Goal: Communication & Community: Answer question/provide support

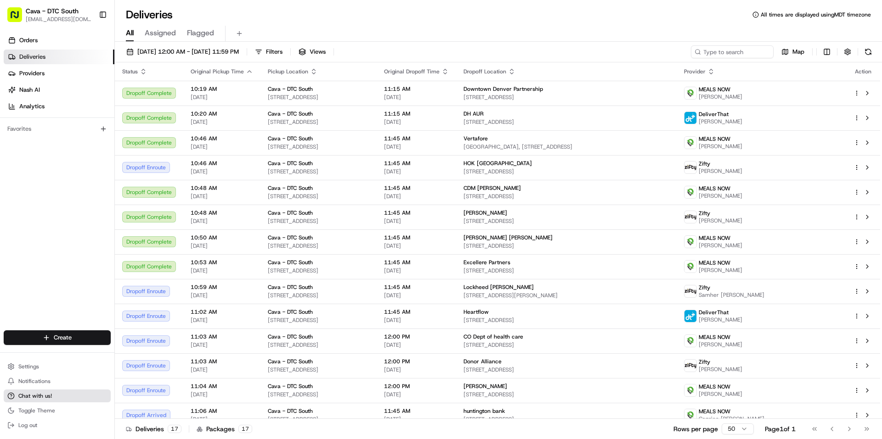
click at [45, 395] on span "Chat with us!" at bounding box center [35, 396] width 34 height 7
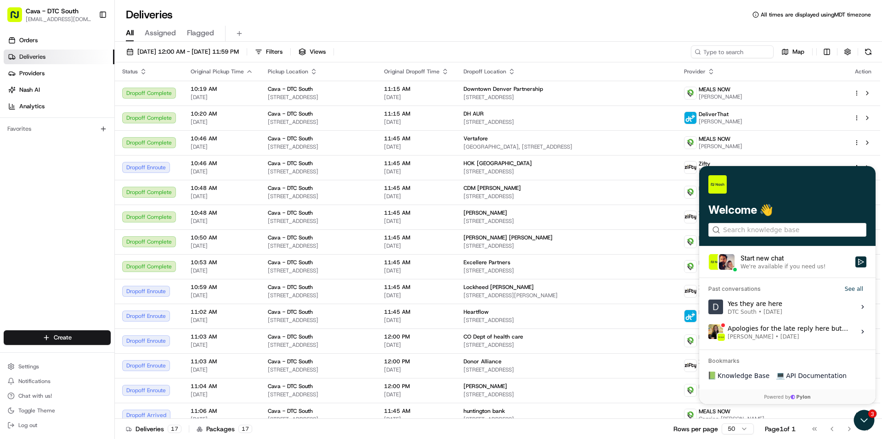
click at [804, 259] on div "Start new chat" at bounding box center [794, 258] width 109 height 9
click at [855, 259] on button "Start new chat We're available if you need us!" at bounding box center [860, 262] width 11 height 11
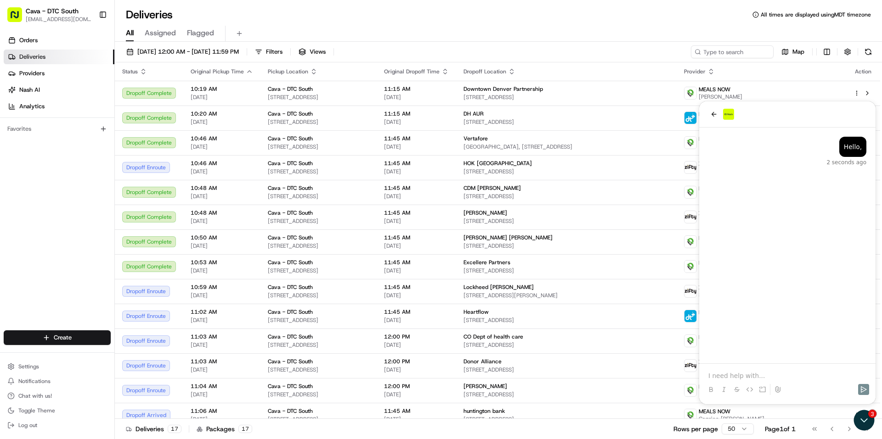
click at [755, 375] on p at bounding box center [787, 375] width 158 height 9
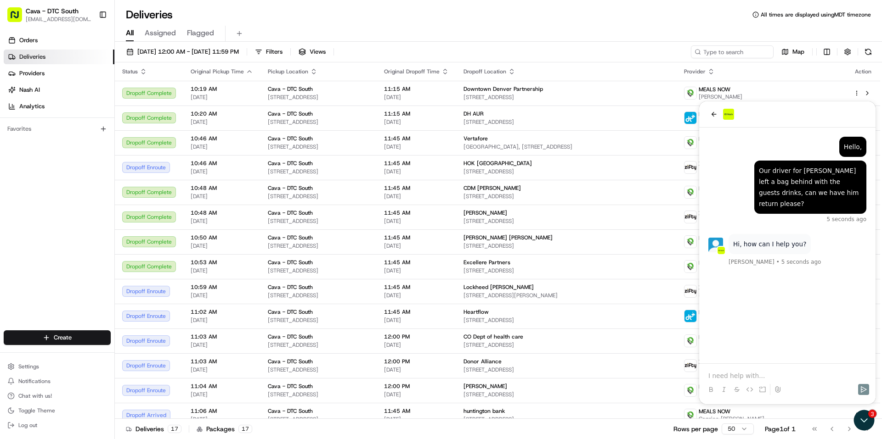
click at [744, 375] on p at bounding box center [787, 375] width 158 height 9
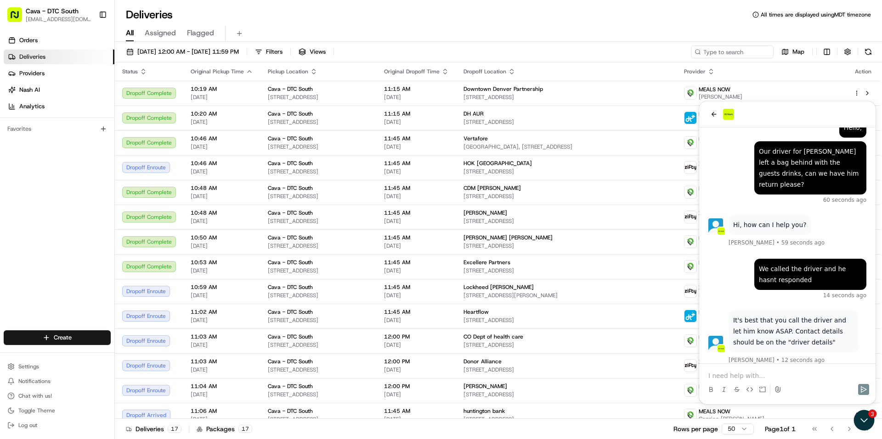
click at [765, 381] on div at bounding box center [787, 385] width 169 height 28
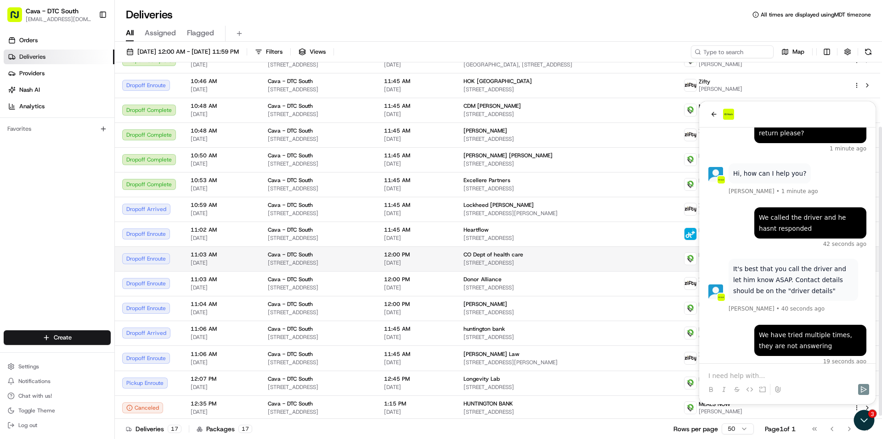
scroll to position [84, 0]
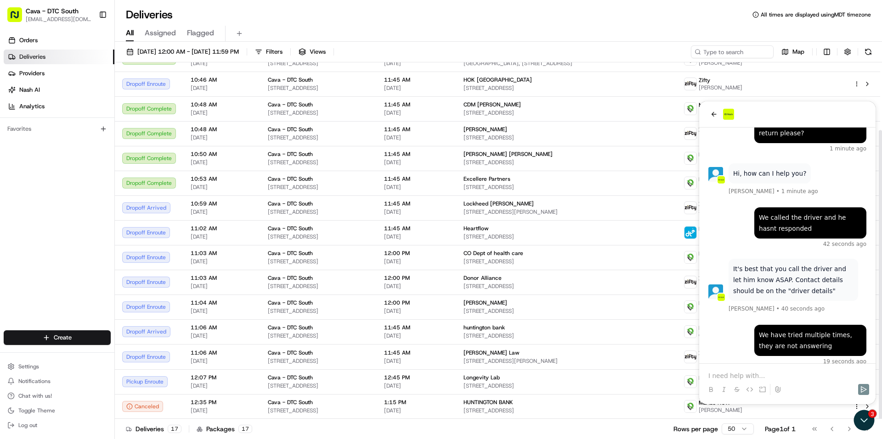
click at [50, 222] on div "Orders Deliveries Providers [PERSON_NAME] Analytics Favorites" at bounding box center [57, 182] width 114 height 307
click at [712, 116] on icon "back" at bounding box center [713, 114] width 7 height 7
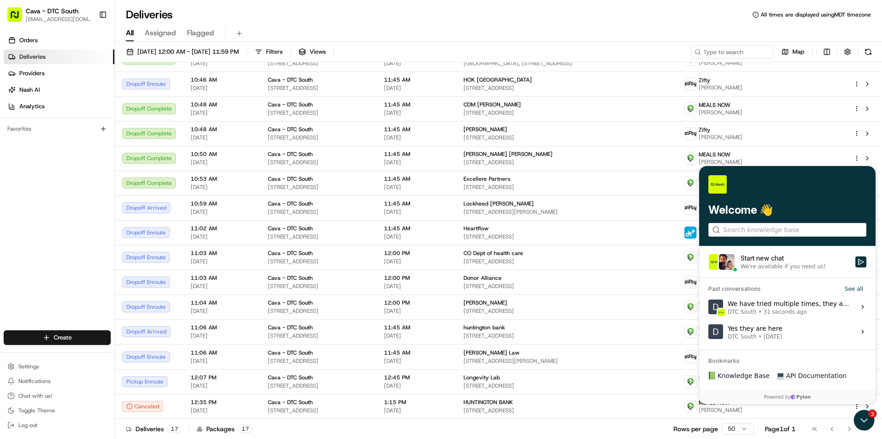
click at [76, 209] on div "Orders Deliveries Providers [PERSON_NAME] Analytics Favorites" at bounding box center [57, 182] width 114 height 307
click at [861, 421] on icon "Open customer support" at bounding box center [863, 420] width 23 height 23
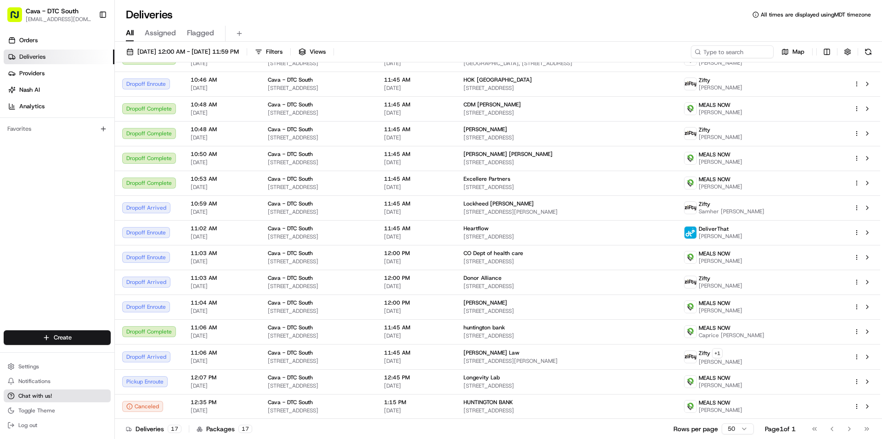
click at [78, 396] on button "Chat with us!" at bounding box center [57, 396] width 107 height 13
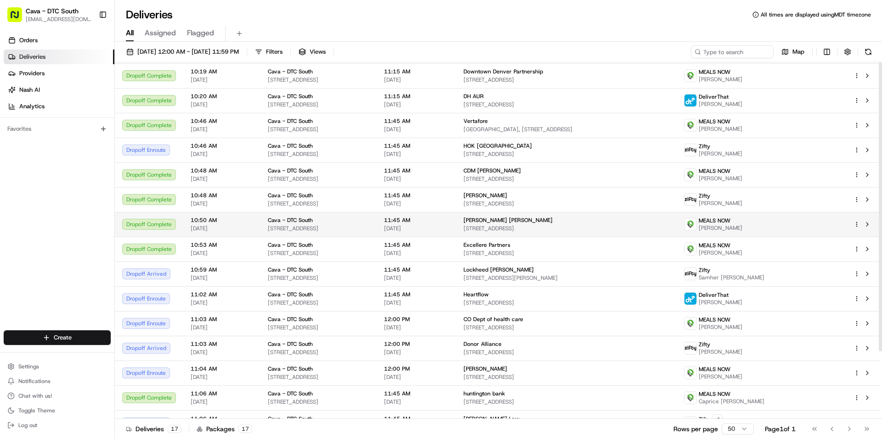
scroll to position [0, 0]
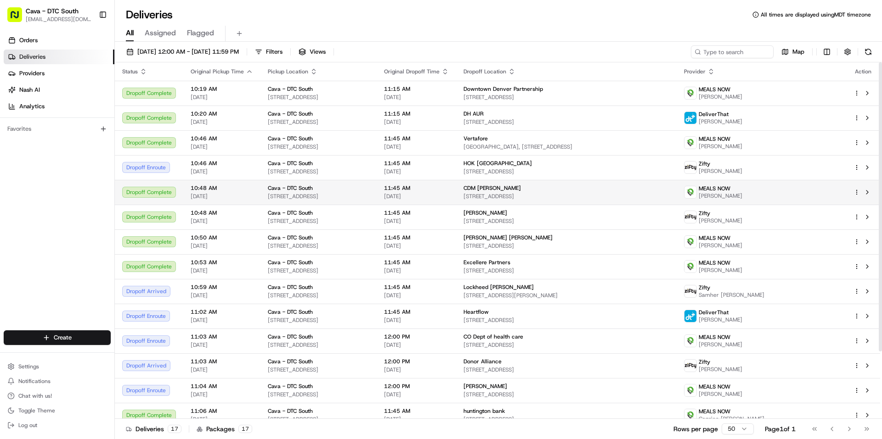
click at [669, 192] on div "CDM [PERSON_NAME] [STREET_ADDRESS]" at bounding box center [566, 193] width 206 height 16
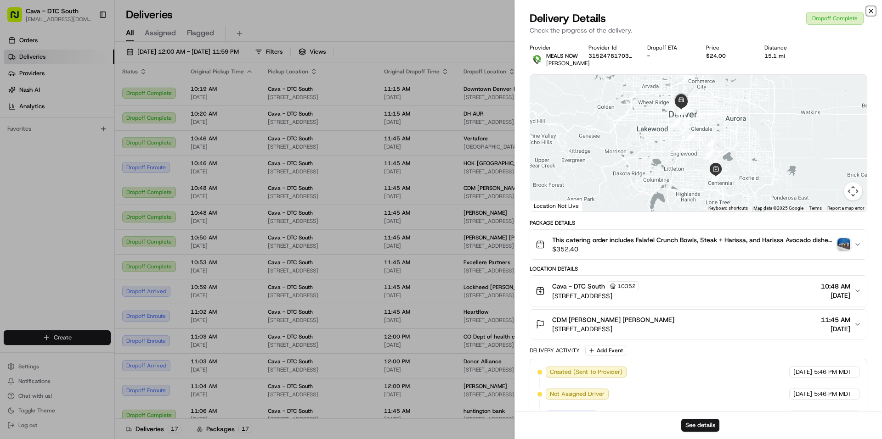
click at [872, 10] on icon "button" at bounding box center [871, 11] width 4 height 4
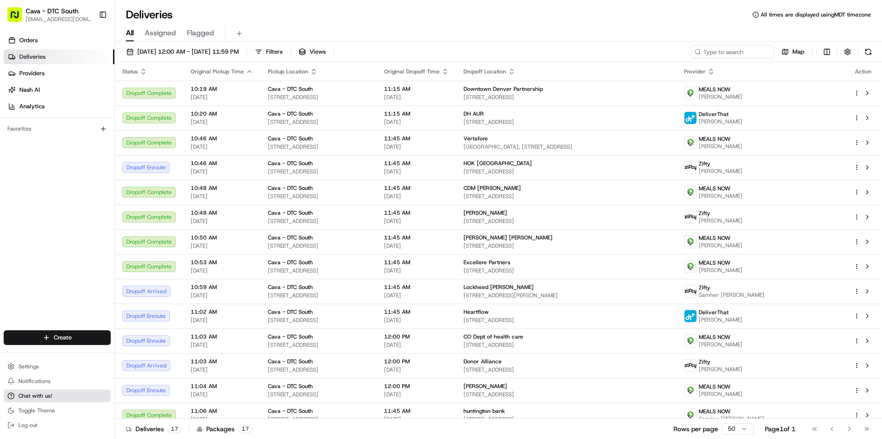
click at [47, 398] on span "Chat with us!" at bounding box center [35, 396] width 34 height 7
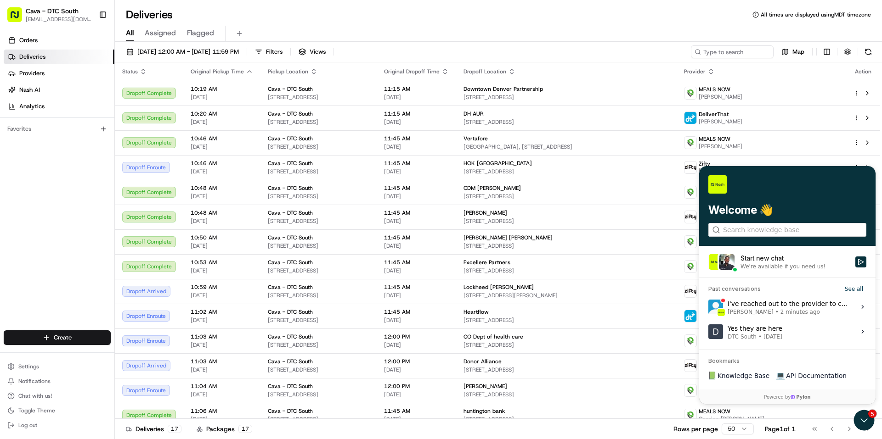
click at [823, 308] on div "I've reached out to the provider to confirm if they can get in touch with the d…" at bounding box center [788, 306] width 122 height 17
click at [708, 308] on button "View issue" at bounding box center [708, 307] width 0 height 0
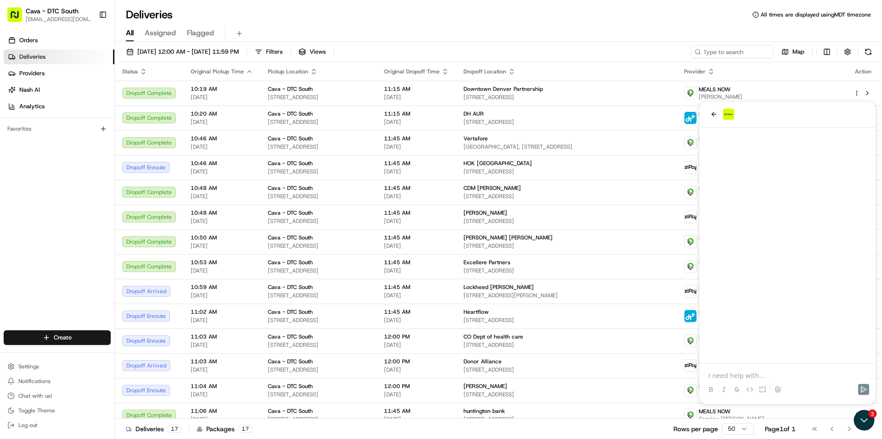
scroll to position [161, 0]
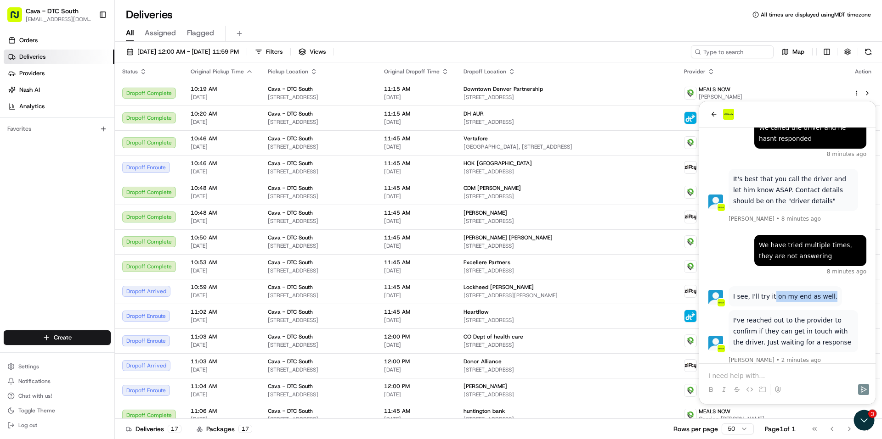
drag, startPoint x: 769, startPoint y: 284, endPoint x: 837, endPoint y: 291, distance: 68.4
click at [837, 291] on div "I see, I'll try it on my end as well." at bounding box center [787, 298] width 158 height 22
click at [816, 240] on div "We have tried multiple times, they are not answering" at bounding box center [810, 251] width 103 height 22
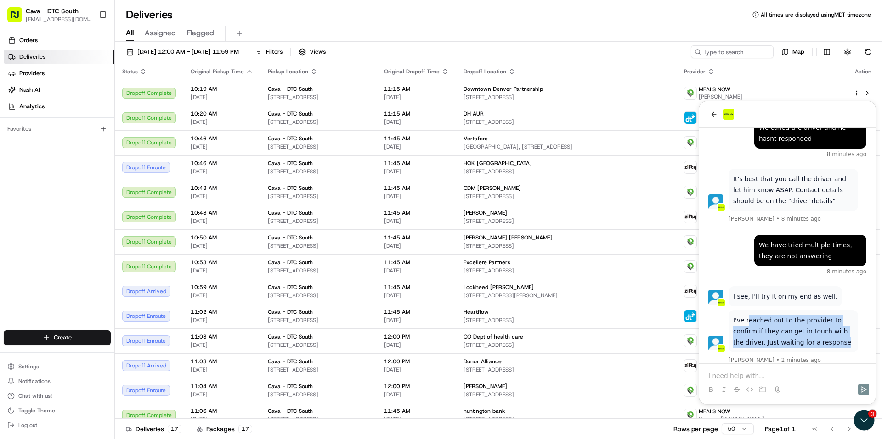
drag, startPoint x: 747, startPoint y: 313, endPoint x: 805, endPoint y: 333, distance: 61.1
click at [805, 333] on p "I've reached out to the provider to confirm if they can get in touch with the d…" at bounding box center [793, 331] width 120 height 33
click at [784, 374] on p at bounding box center [787, 375] width 158 height 9
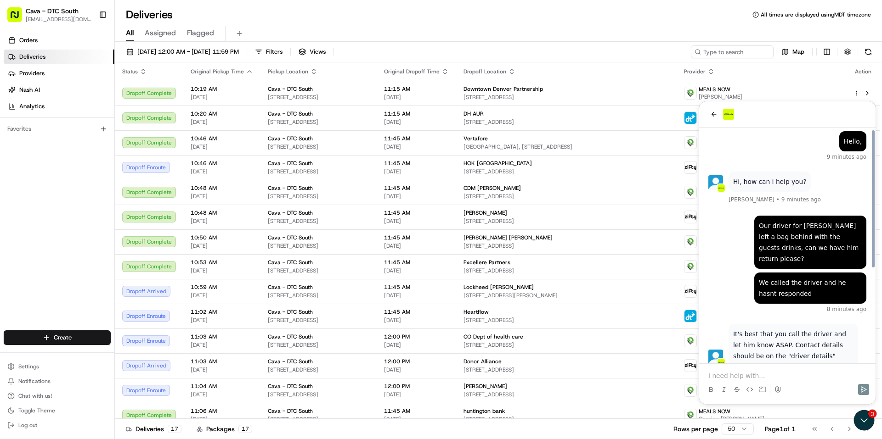
scroll to position [0, 0]
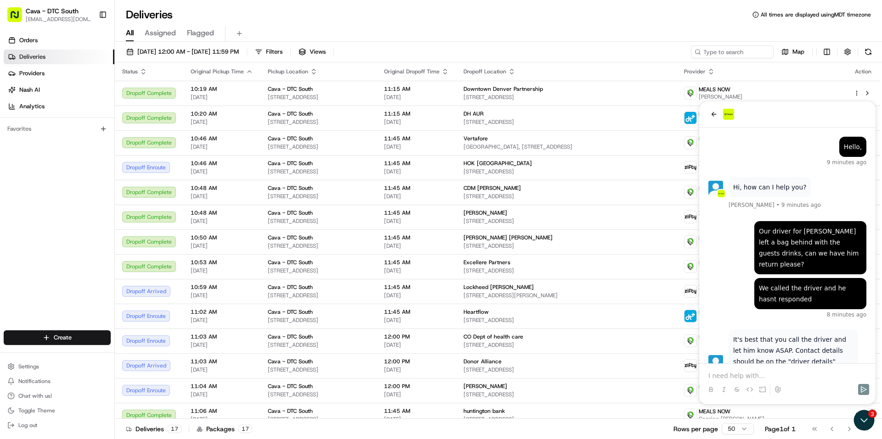
drag, startPoint x: 805, startPoint y: 244, endPoint x: 861, endPoint y: 253, distance: 56.7
click at [861, 253] on div "Our driver for [PERSON_NAME] left a bag behind with the guests drinks, can we h…" at bounding box center [810, 248] width 103 height 44
drag, startPoint x: 808, startPoint y: 273, endPoint x: 846, endPoint y: 279, distance: 38.1
click at [848, 279] on div "We called the driver and he hasnt responded" at bounding box center [810, 293] width 112 height 31
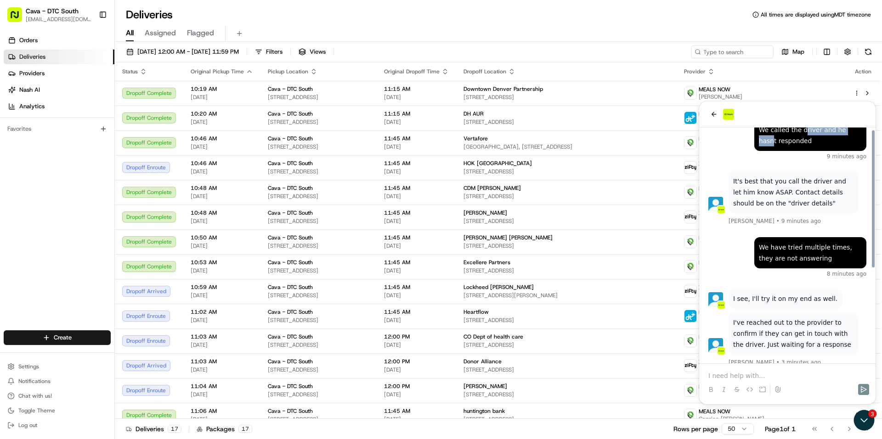
scroll to position [161, 0]
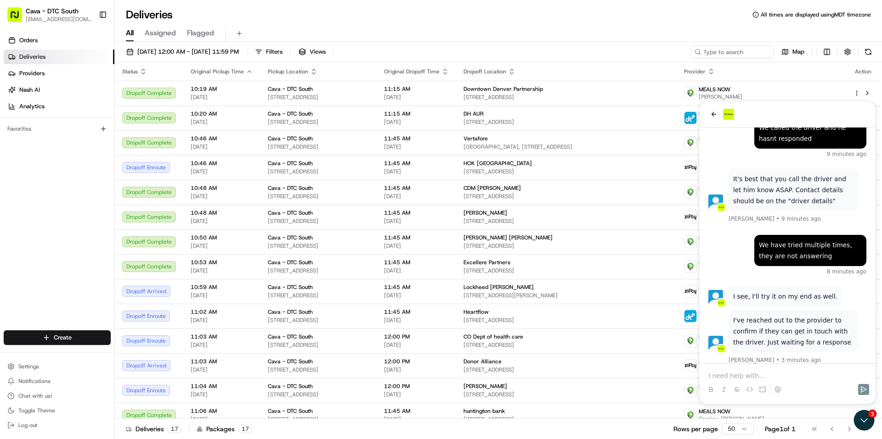
click at [793, 374] on p at bounding box center [787, 375] width 158 height 9
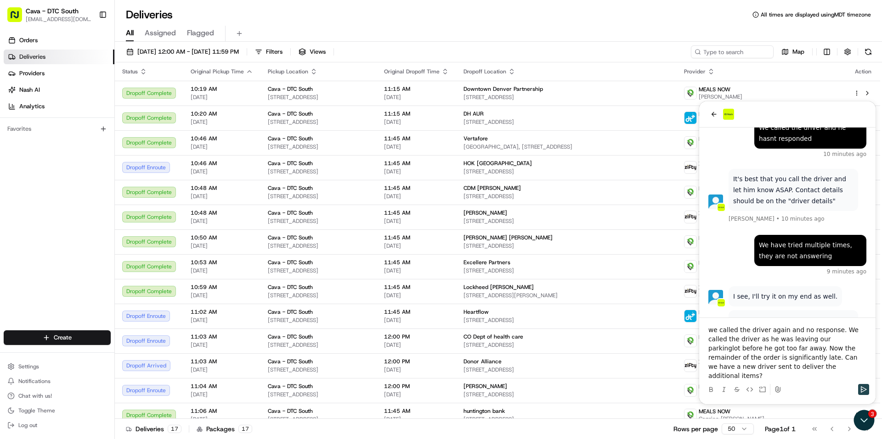
click at [867, 386] on button "Send" at bounding box center [863, 389] width 11 height 11
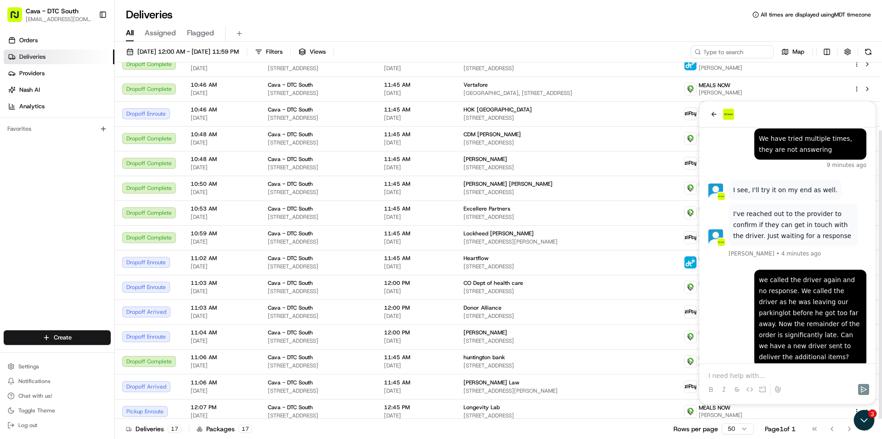
scroll to position [38, 0]
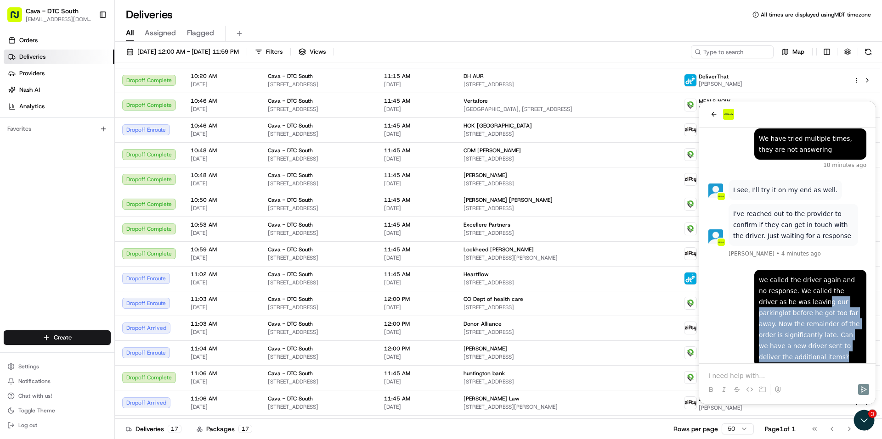
drag, startPoint x: 787, startPoint y: 293, endPoint x: 862, endPoint y: 342, distance: 89.9
click at [862, 342] on div "we called the driver again and no response. We called the driver as he was leav…" at bounding box center [810, 318] width 112 height 97
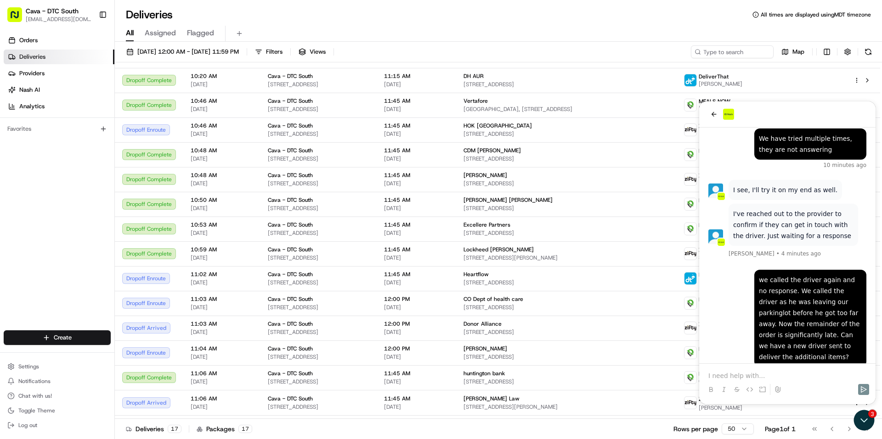
click at [812, 375] on p at bounding box center [787, 375] width 158 height 9
click at [862, 387] on icon "Send" at bounding box center [863, 389] width 7 height 7
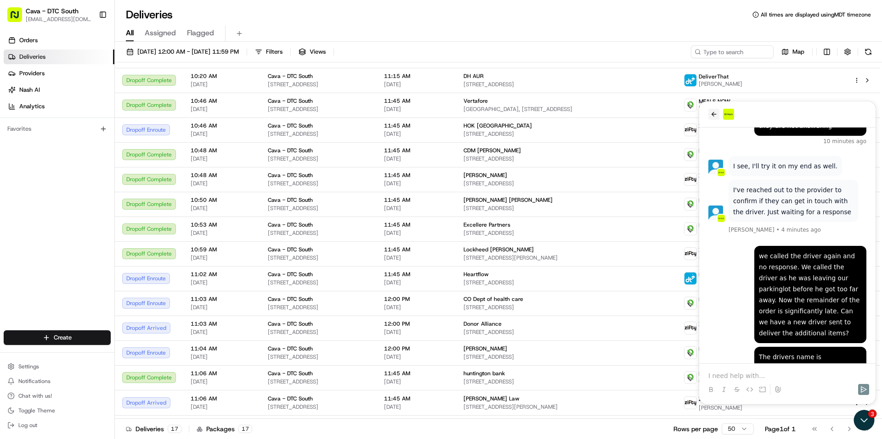
click at [716, 115] on icon "back" at bounding box center [713, 114] width 7 height 7
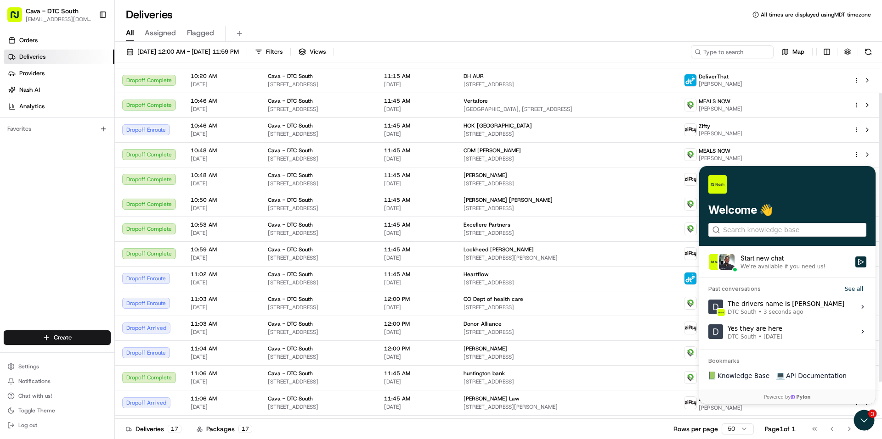
click at [632, 24] on div "All Assigned Flagged" at bounding box center [498, 32] width 767 height 20
click at [805, 306] on div "Should I change anything about the delivery like the amount of the tip? [PERSON…" at bounding box center [788, 306] width 122 height 17
click at [708, 307] on button "View issue" at bounding box center [708, 307] width 0 height 0
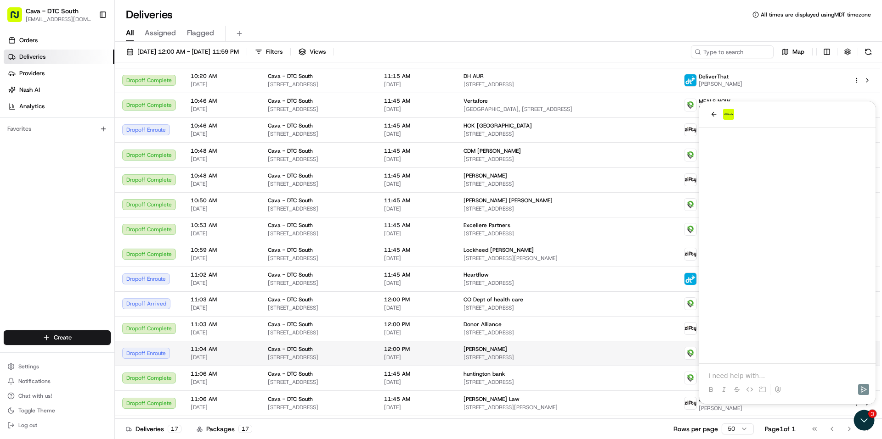
scroll to position [381, 0]
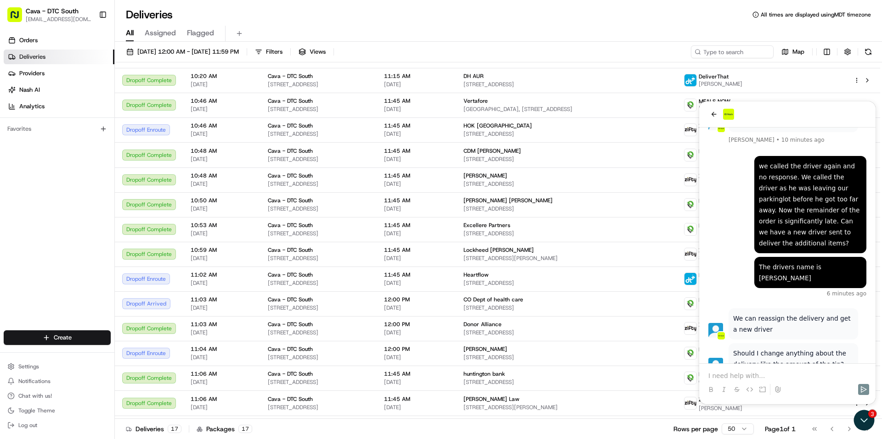
click at [749, 377] on p at bounding box center [787, 375] width 158 height 9
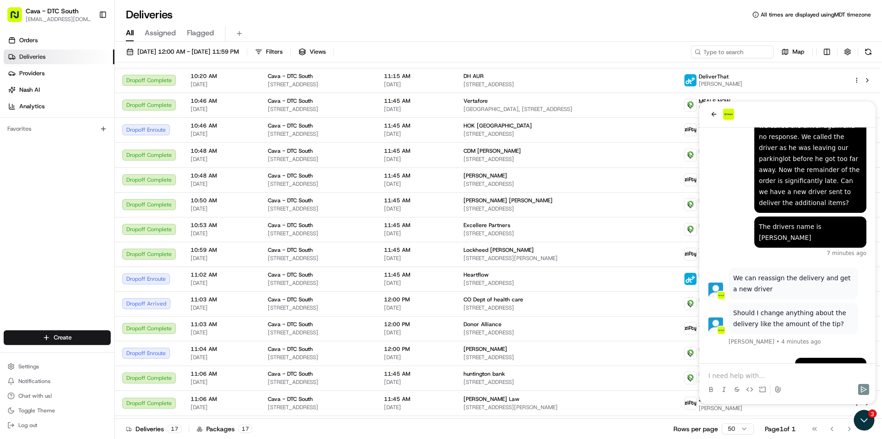
click at [743, 377] on p at bounding box center [787, 375] width 158 height 9
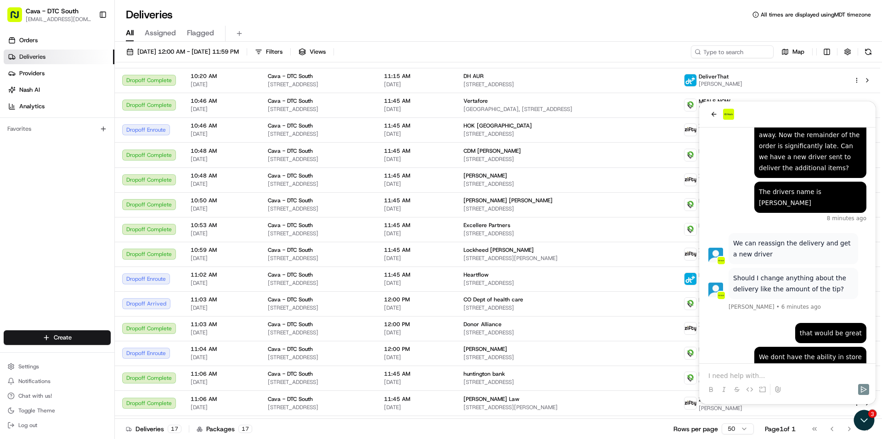
scroll to position [512, 0]
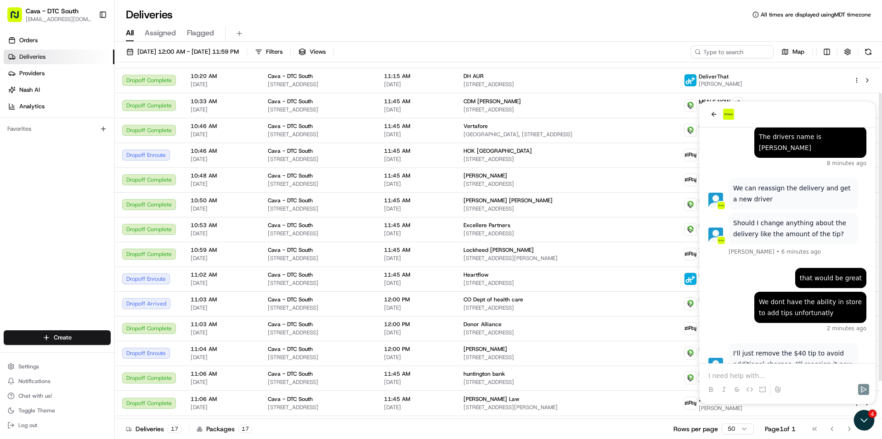
click at [738, 370] on div at bounding box center [787, 381] width 169 height 35
click at [719, 379] on p at bounding box center [787, 375] width 158 height 9
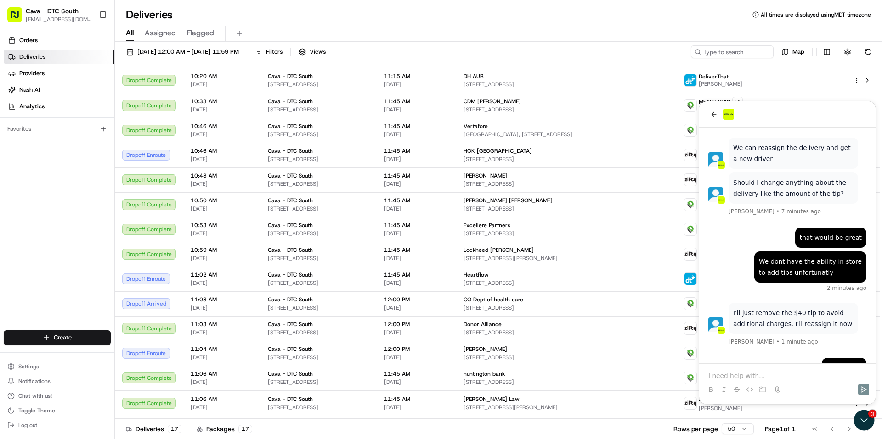
scroll to position [618, 0]
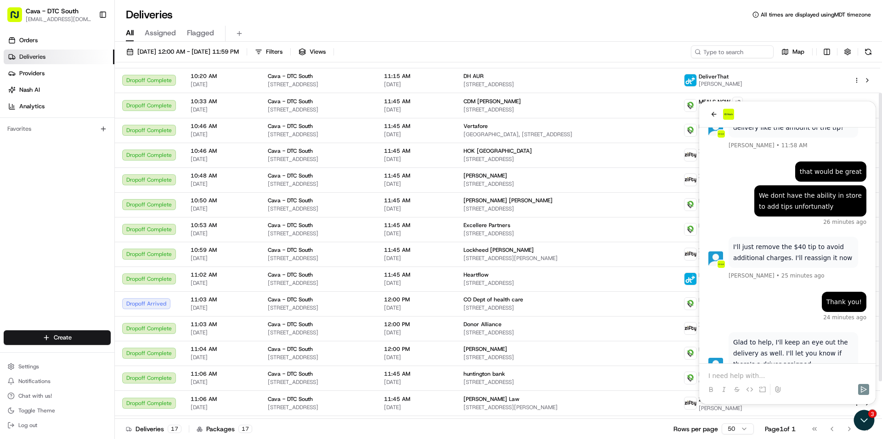
click at [21, 258] on div "Orders Deliveries Providers [PERSON_NAME] Analytics Favorites" at bounding box center [57, 182] width 114 height 307
click at [523, 303] on span "CO Dept of health care" at bounding box center [493, 299] width 60 height 7
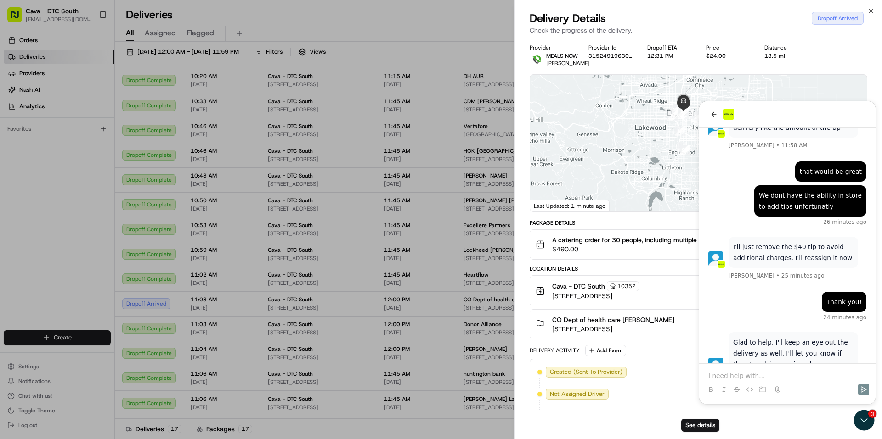
click at [712, 116] on div at bounding box center [698, 143] width 337 height 137
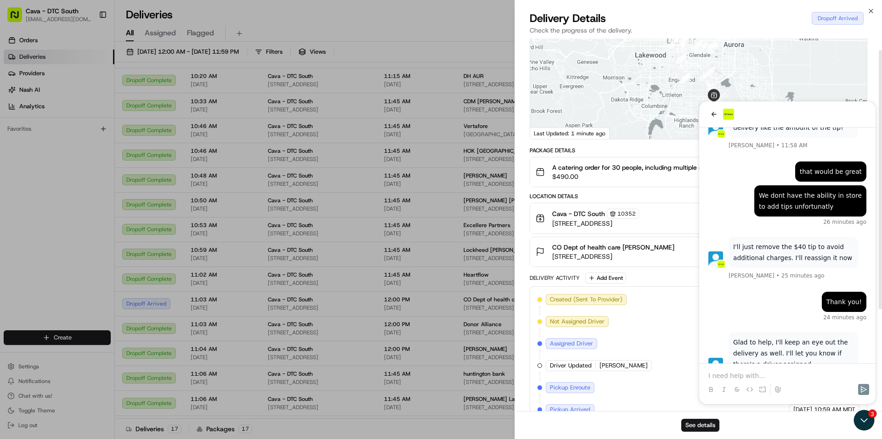
scroll to position [163, 0]
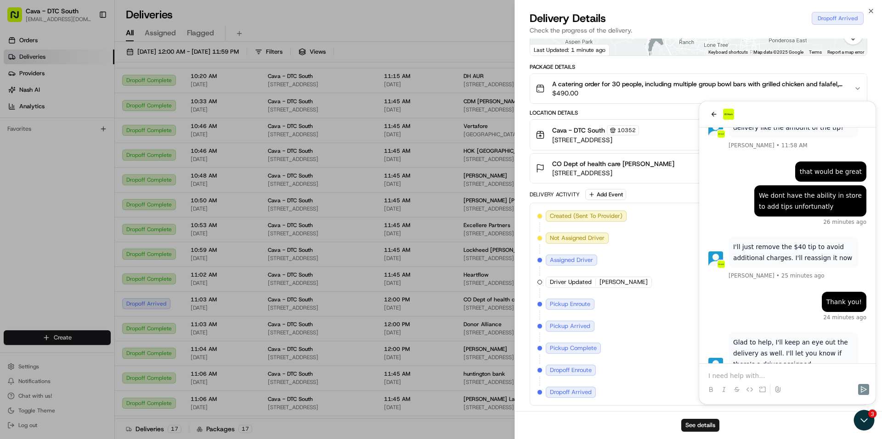
click at [715, 114] on div "Location Details" at bounding box center [698, 112] width 338 height 7
click at [714, 115] on div "Location Details" at bounding box center [698, 112] width 338 height 7
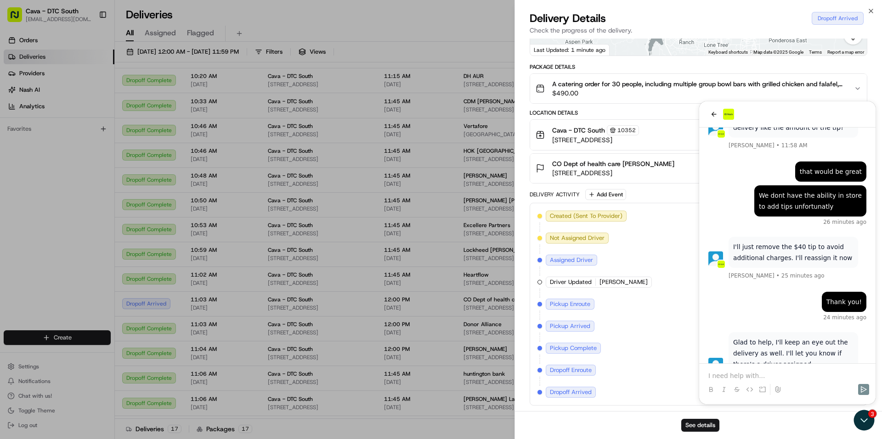
click at [852, 119] on div "Location Details Cava - [GEOGRAPHIC_DATA][STREET_ADDRESS] 11:03 AM [DATE] CO De…" at bounding box center [698, 146] width 338 height 74
